Goal: Communication & Community: Answer question/provide support

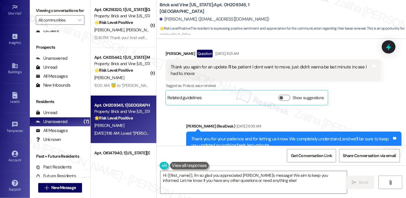
scroll to position [84, 0]
click at [56, 187] on span "New Message" at bounding box center [63, 187] width 24 height 6
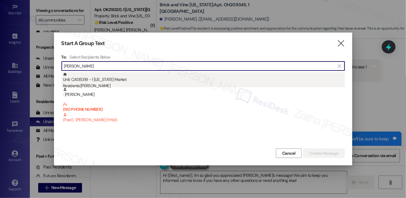
type input "[PERSON_NAME]"
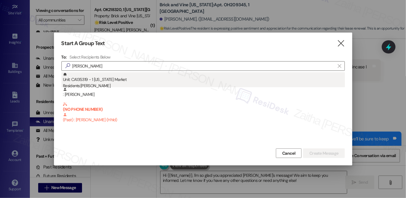
click at [105, 81] on div "Unit: CA135319 - 1 [US_STATE] Market Residents: [PERSON_NAME]" at bounding box center [204, 80] width 282 height 17
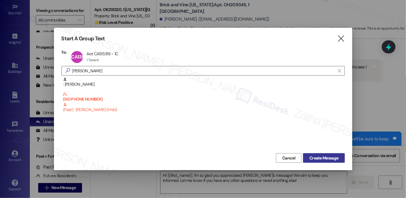
click at [333, 158] on span "Create Message" at bounding box center [323, 158] width 29 height 6
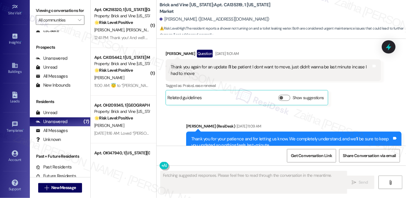
scroll to position [1496, 0]
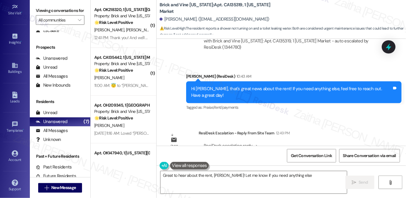
type textarea "Great to hear about the rent, [PERSON_NAME]! Let me know if you need anything e…"
drag, startPoint x: 163, startPoint y: 18, endPoint x: 198, endPoint y: 14, distance: 35.1
click at [198, 14] on div "[PERSON_NAME]. ([EMAIL_ADDRESS][DOMAIN_NAME])" at bounding box center [283, 19] width 246 height 12
copy div "[PERSON_NAME]"
click at [288, 21] on div "[PERSON_NAME]. ([EMAIL_ADDRESS][DOMAIN_NAME])" at bounding box center [283, 19] width 246 height 12
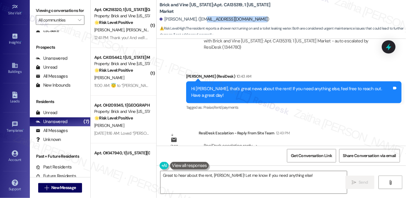
drag, startPoint x: 200, startPoint y: 19, endPoint x: 256, endPoint y: 19, distance: 55.2
click at [256, 19] on div "[PERSON_NAME]. ([EMAIL_ADDRESS][DOMAIN_NAME])" at bounding box center [215, 19] width 110 height 6
copy div "[EMAIL_ADDRESS][DOMAIN_NAME]"
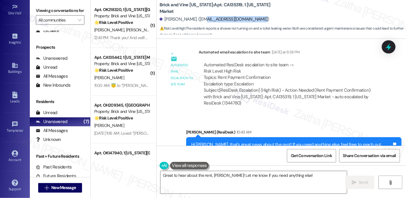
scroll to position [1415, 0]
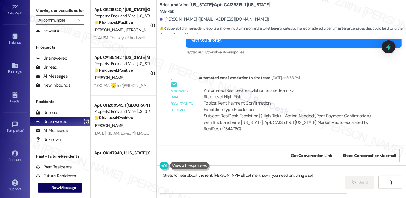
click at [276, 141] on div "Sent via SMS [PERSON_NAME] (ResiDesk) 10:43 AM Hi [PERSON_NAME], that's great n…" at bounding box center [281, 169] width 249 height 57
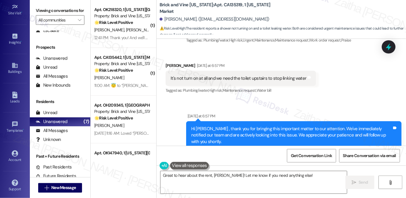
scroll to position [1089, 0]
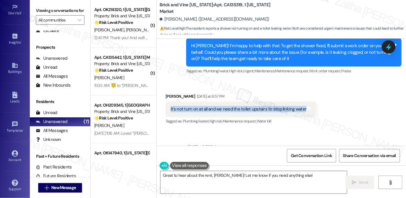
drag, startPoint x: 166, startPoint y: 90, endPoint x: 301, endPoint y: 93, distance: 134.3
click at [301, 101] on div "It's not turn on at all and we need the toilet upstairs to stop linking water T…" at bounding box center [241, 108] width 150 height 15
copy div "It's not turn on at all and we need the toilet upstairs to stop linking water"
click at [242, 80] on div "Received via SMS [PERSON_NAME] [DATE] at 6:57 PM It's not turn on at all and we…" at bounding box center [281, 105] width 249 height 50
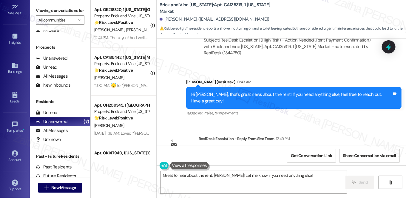
scroll to position [1496, 0]
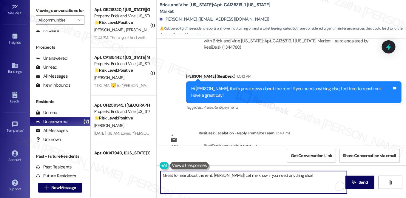
drag, startPoint x: 161, startPoint y: 175, endPoint x: 305, endPoint y: 173, distance: 144.1
click at [305, 175] on textarea "Great to hear about the rent, [PERSON_NAME]! Let me know if you need anything e…" at bounding box center [253, 182] width 186 height 22
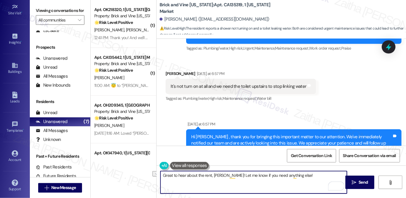
scroll to position [1116, 0]
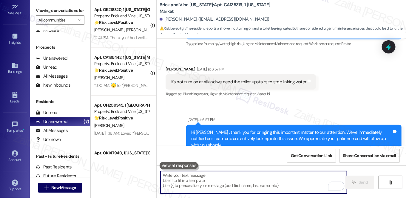
paste textarea "You can place a work order request directly with Latchel by texting [PHONE_NUMB…"
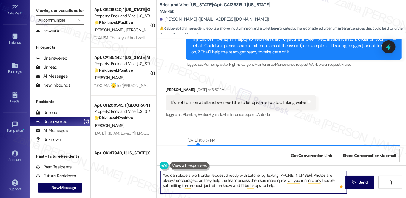
scroll to position [1090, 0]
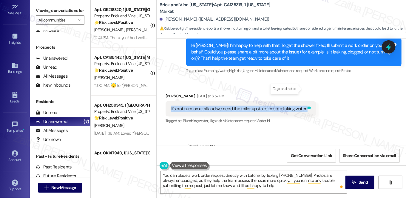
drag, startPoint x: 167, startPoint y: 87, endPoint x: 302, endPoint y: 88, distance: 134.8
click at [302, 101] on div "It's not turn on at all and we need the toilet upstairs to stop linking water T…" at bounding box center [241, 108] width 150 height 15
copy div "It's not turn on at all and we need the toilet upstairs to stop linking water T…"
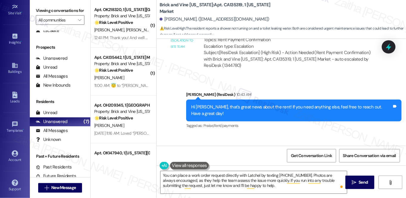
scroll to position [1469, 0]
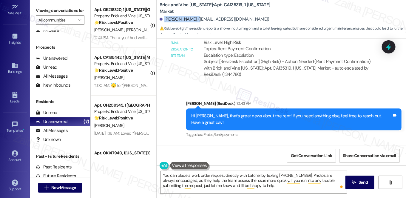
drag, startPoint x: 164, startPoint y: 20, endPoint x: 197, endPoint y: 19, distance: 33.1
click at [197, 19] on div "[PERSON_NAME]. ([EMAIL_ADDRESS][DOMAIN_NAME])" at bounding box center [215, 19] width 110 height 6
copy div "[PERSON_NAME]"
click at [295, 18] on div "[PERSON_NAME]. ([EMAIL_ADDRESS][DOMAIN_NAME])" at bounding box center [283, 19] width 246 height 12
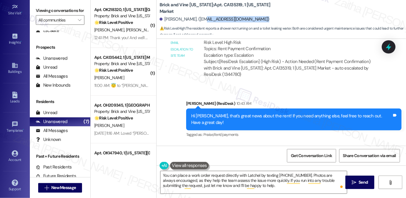
drag, startPoint x: 201, startPoint y: 19, endPoint x: 258, endPoint y: 17, distance: 56.7
click at [258, 17] on div "[PERSON_NAME]. ([EMAIL_ADDRESS][DOMAIN_NAME])" at bounding box center [215, 19] width 110 height 6
copy div "[EMAIL_ADDRESS][DOMAIN_NAME])"
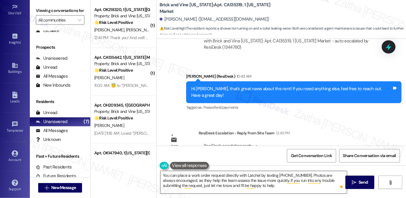
click at [162, 175] on textarea "You can place a work order request directly with Latchel by texting [PHONE_NUMB…" at bounding box center [253, 182] width 186 height 22
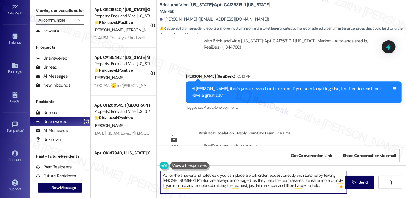
click at [228, 174] on textarea "As for the shower and toilet leak, you can place a work order request directly …" at bounding box center [253, 182] width 186 height 22
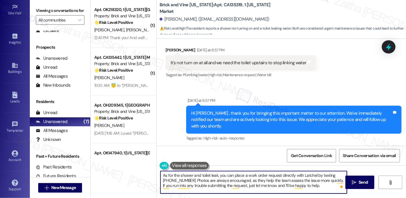
scroll to position [1117, 0]
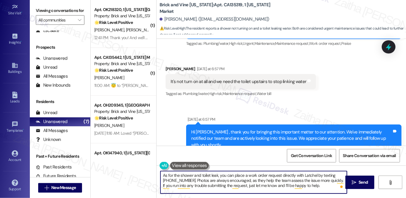
click at [216, 175] on textarea "As for the shower and toilet leak, you can place a work order request directly …" at bounding box center [253, 182] width 186 height 22
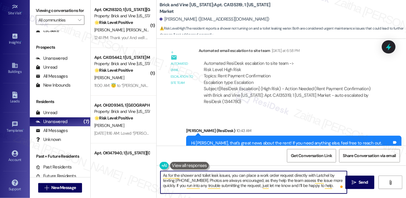
scroll to position [1496, 0]
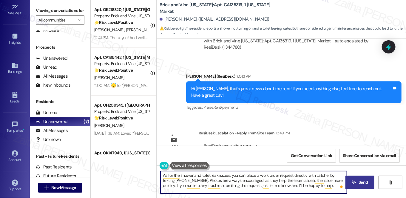
type textarea "As for the shower and toilet leak issues, you can place a work order request di…"
click at [360, 184] on span "Send" at bounding box center [363, 182] width 9 height 6
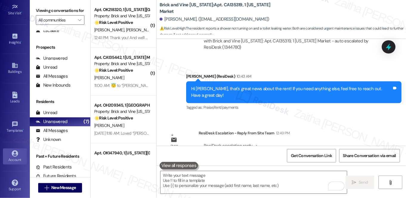
click at [12, 154] on icon at bounding box center [15, 153] width 7 height 7
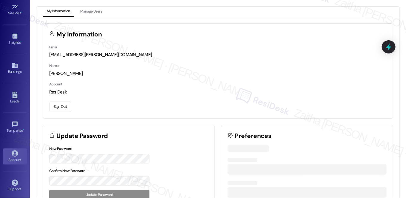
click at [61, 108] on button "Sign Out" at bounding box center [60, 106] width 22 height 10
